Goal: Find specific page/section: Find specific page/section

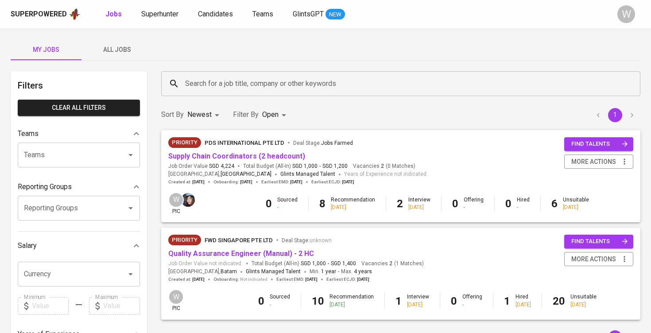
click at [131, 50] on span "All Jobs" at bounding box center [117, 49] width 60 height 11
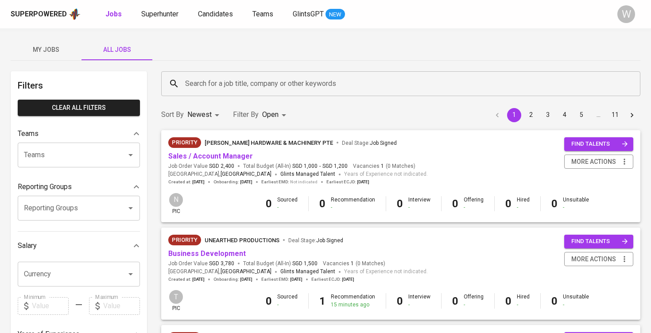
click at [191, 85] on input "Search for a job title, company or other keywords" at bounding box center [403, 83] width 440 height 17
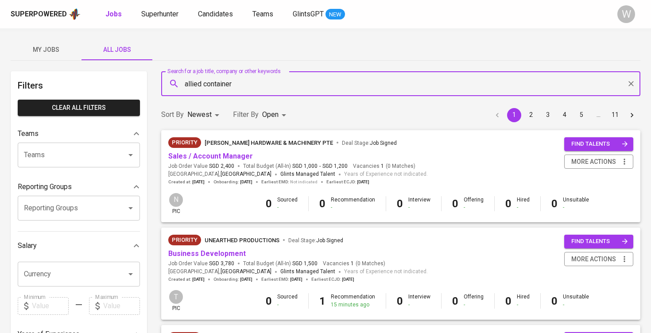
type input "allied container"
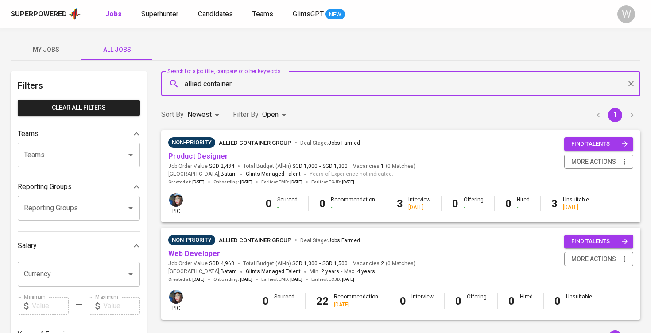
click at [174, 160] on link "Product Designer" at bounding box center [198, 156] width 60 height 8
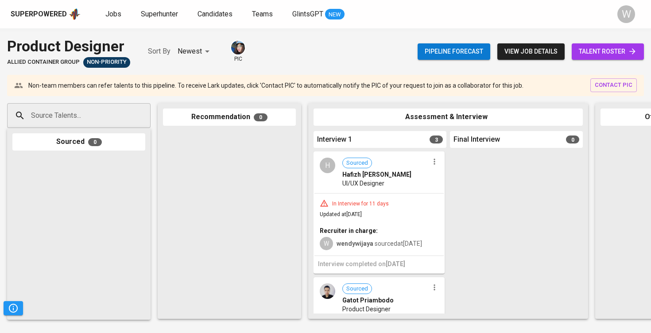
click at [620, 49] on span "talent roster" at bounding box center [608, 51] width 58 height 11
click at [586, 48] on span "talent roster" at bounding box center [608, 51] width 58 height 11
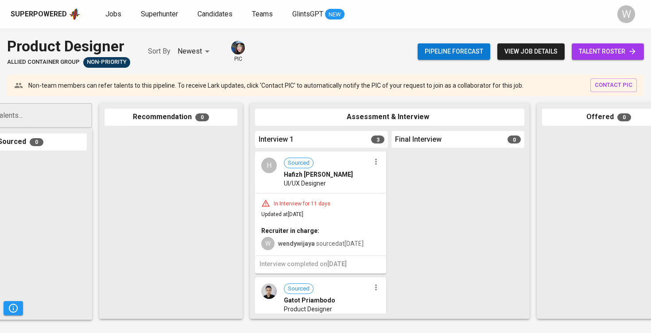
click at [329, 187] on div "H Sourced Hafizh [PERSON_NAME] UI/UX Designer" at bounding box center [320, 172] width 129 height 41
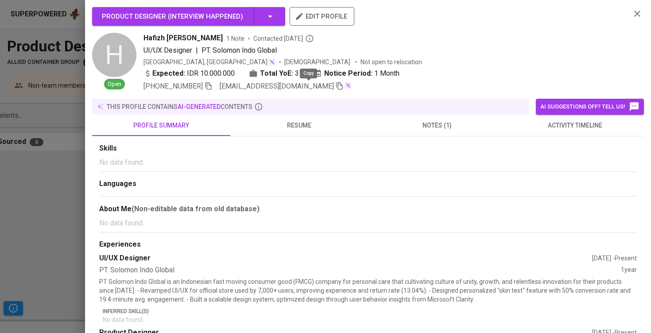
click at [336, 82] on icon "button" at bounding box center [340, 86] width 8 height 8
click at [639, 12] on icon "button" at bounding box center [637, 13] width 11 height 11
